Goal: Task Accomplishment & Management: Manage account settings

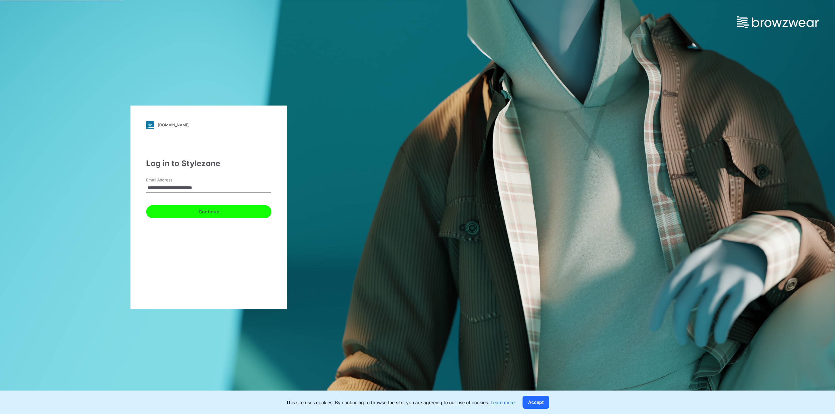
click at [157, 216] on button "Continue" at bounding box center [208, 211] width 125 height 13
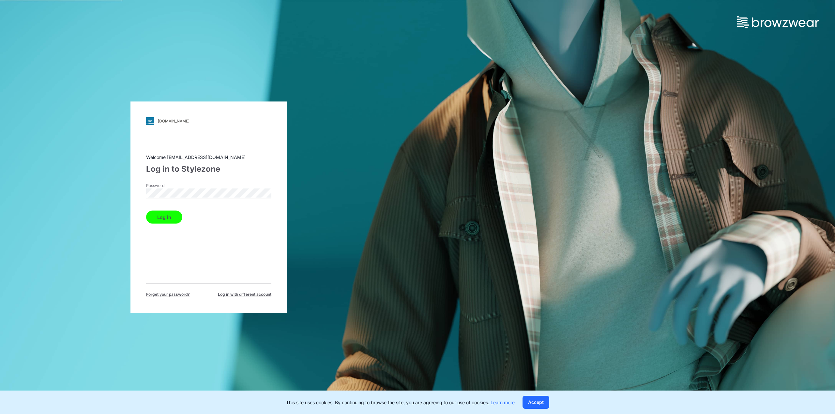
click at [166, 215] on button "Log in" at bounding box center [164, 217] width 36 height 13
click at [163, 219] on button "Log in" at bounding box center [164, 217] width 36 height 13
